Goal: Task Accomplishment & Management: Use online tool/utility

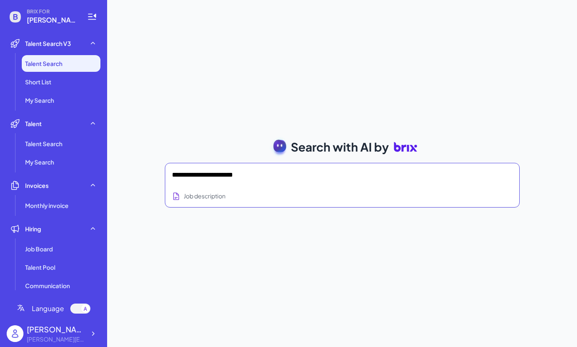
click at [195, 178] on textarea "**********" at bounding box center [332, 175] width 320 height 10
drag, startPoint x: 270, startPoint y: 179, endPoint x: 120, endPoint y: 176, distance: 150.1
click at [120, 176] on div "**********" at bounding box center [341, 173] width 469 height 347
paste textarea "**********"
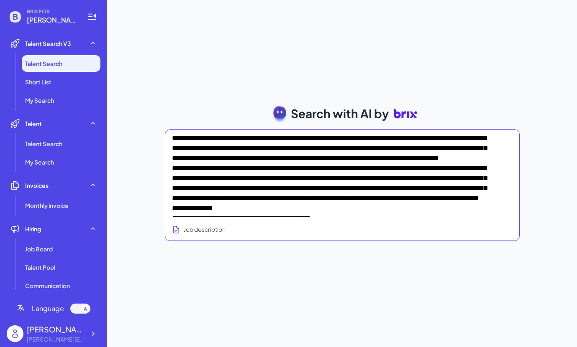
type textarea "**********"
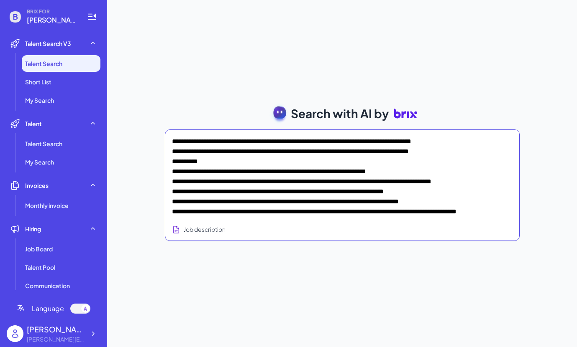
scroll to position [458, 0]
click at [233, 213] on textarea at bounding box center [332, 175] width 320 height 84
click at [243, 216] on textarea at bounding box center [332, 175] width 320 height 84
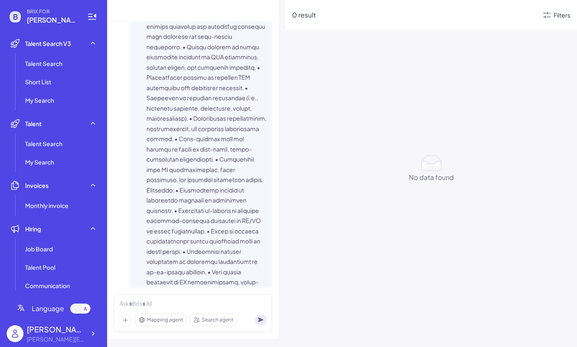
scroll to position [868, 0]
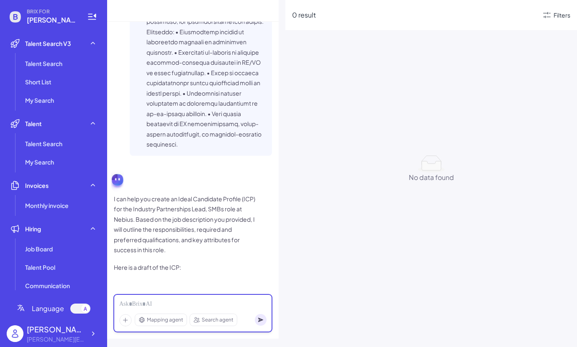
click at [154, 304] on div at bounding box center [192, 304] width 147 height 9
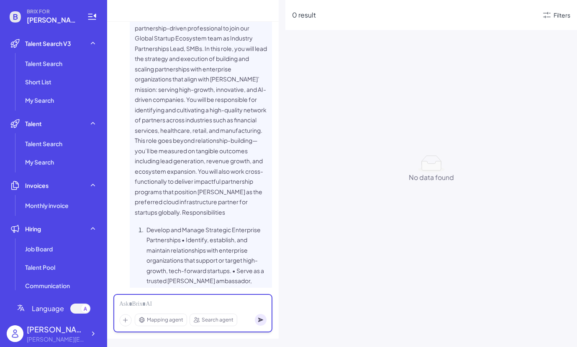
scroll to position [0, 0]
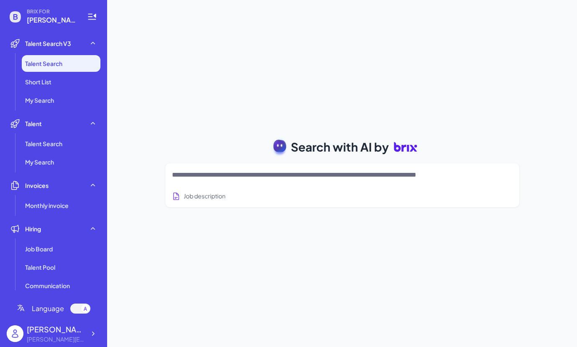
click at [191, 182] on div at bounding box center [342, 175] width 340 height 17
click at [207, 173] on textarea at bounding box center [332, 175] width 320 height 10
click at [212, 168] on div at bounding box center [342, 175] width 340 height 17
click at [202, 175] on textarea at bounding box center [332, 175] width 320 height 10
click at [241, 174] on textarea at bounding box center [332, 175] width 320 height 10
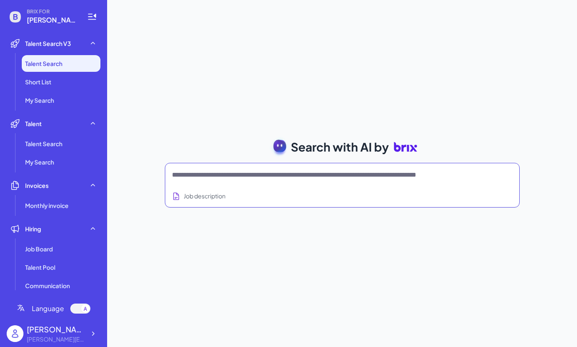
paste textarea "**********"
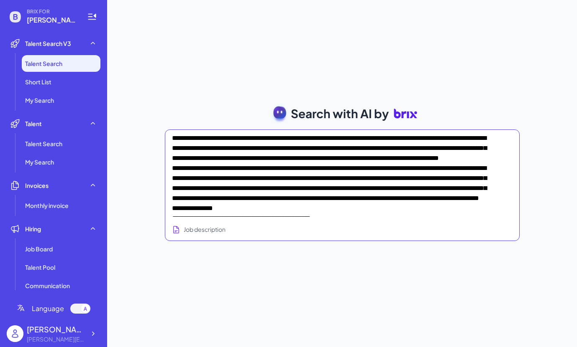
scroll to position [457, 0]
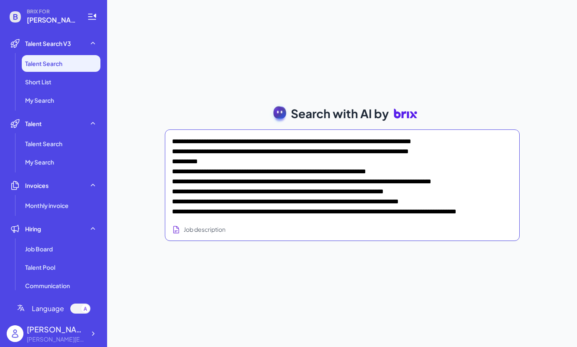
type textarea "**********"
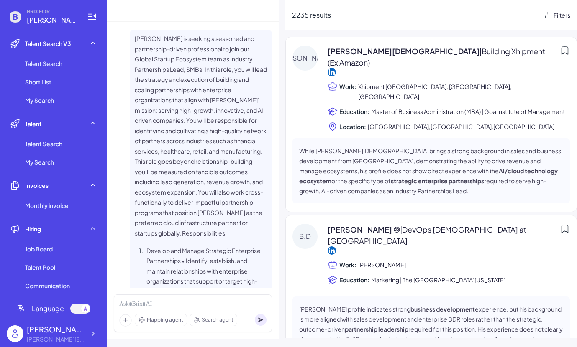
click at [564, 13] on div "Filters" at bounding box center [561, 15] width 17 height 9
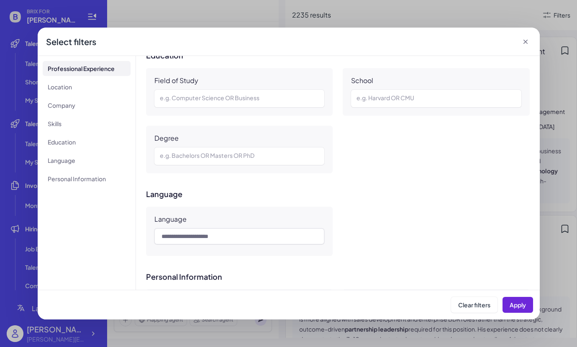
scroll to position [748, 0]
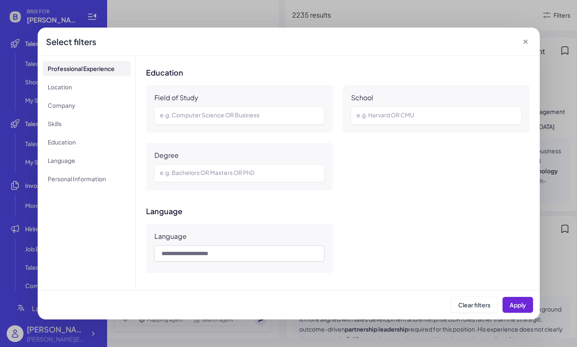
click at [523, 44] on icon at bounding box center [525, 42] width 8 height 8
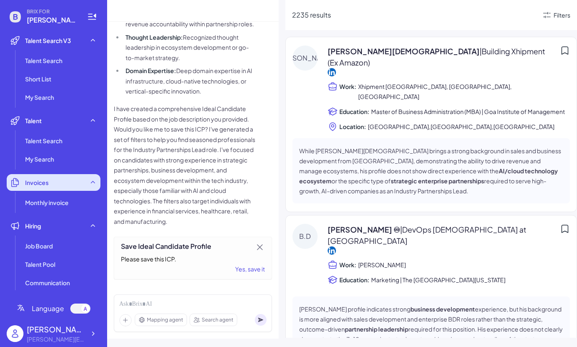
scroll to position [0, 0]
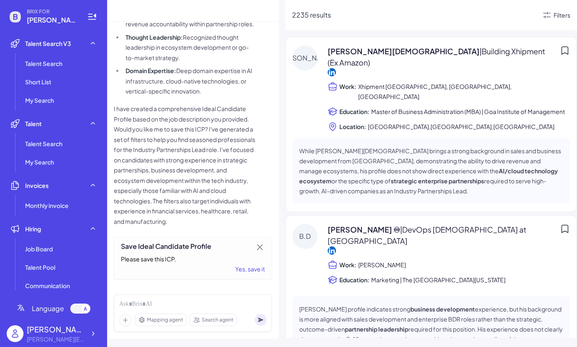
click at [12, 20] on icon at bounding box center [15, 16] width 11 height 11
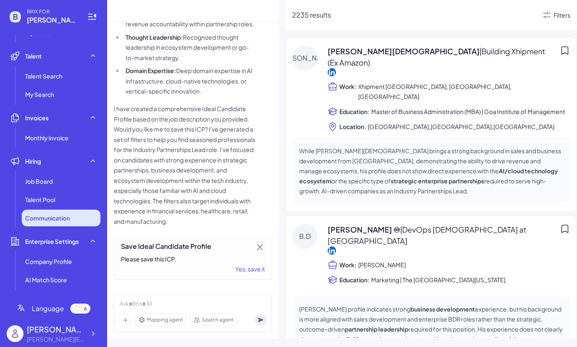
click at [52, 217] on span "Communication" at bounding box center [47, 218] width 45 height 8
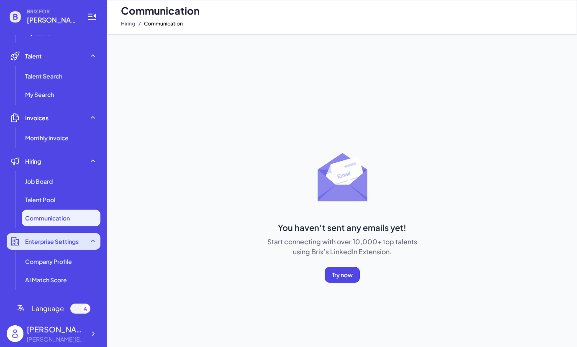
click at [48, 243] on span "Enterprise Settings" at bounding box center [52, 241] width 54 height 8
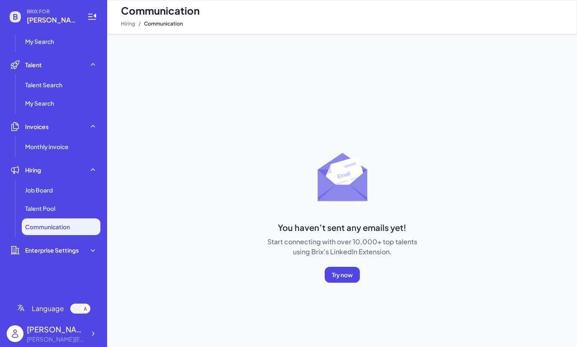
click at [46, 259] on ul "Talent Search V3 Talent Search Short List My Search Talent Talent Search My Sea…" at bounding box center [54, 162] width 94 height 255
click at [50, 253] on span "Enterprise Settings" at bounding box center [52, 250] width 54 height 8
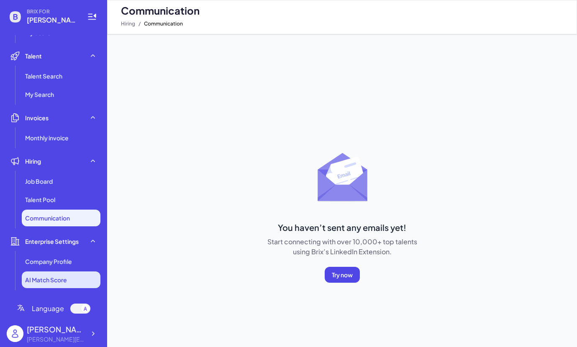
click at [48, 278] on span "AI Match Score" at bounding box center [46, 280] width 42 height 8
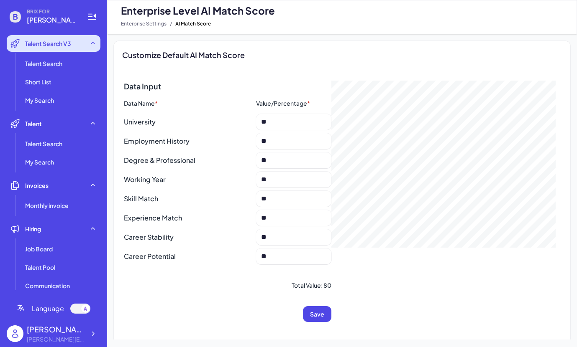
click at [66, 41] on span "Talent Search V3" at bounding box center [48, 43] width 46 height 8
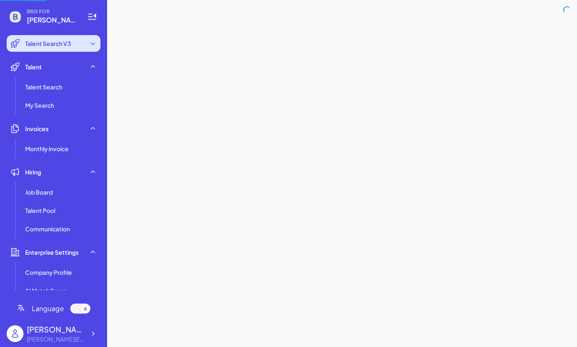
click at [61, 45] on span "Talent Search V3" at bounding box center [48, 43] width 46 height 8
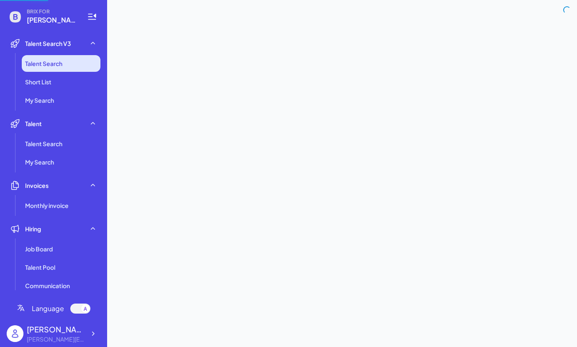
click at [53, 71] on li "Talent Search" at bounding box center [61, 63] width 79 height 17
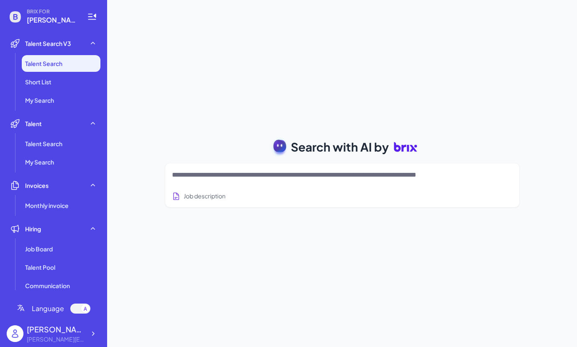
click at [42, 20] on span "[PERSON_NAME][EMAIL_ADDRESS][DOMAIN_NAME]" at bounding box center [52, 20] width 50 height 10
